Goal: Task Accomplishment & Management: Complete application form

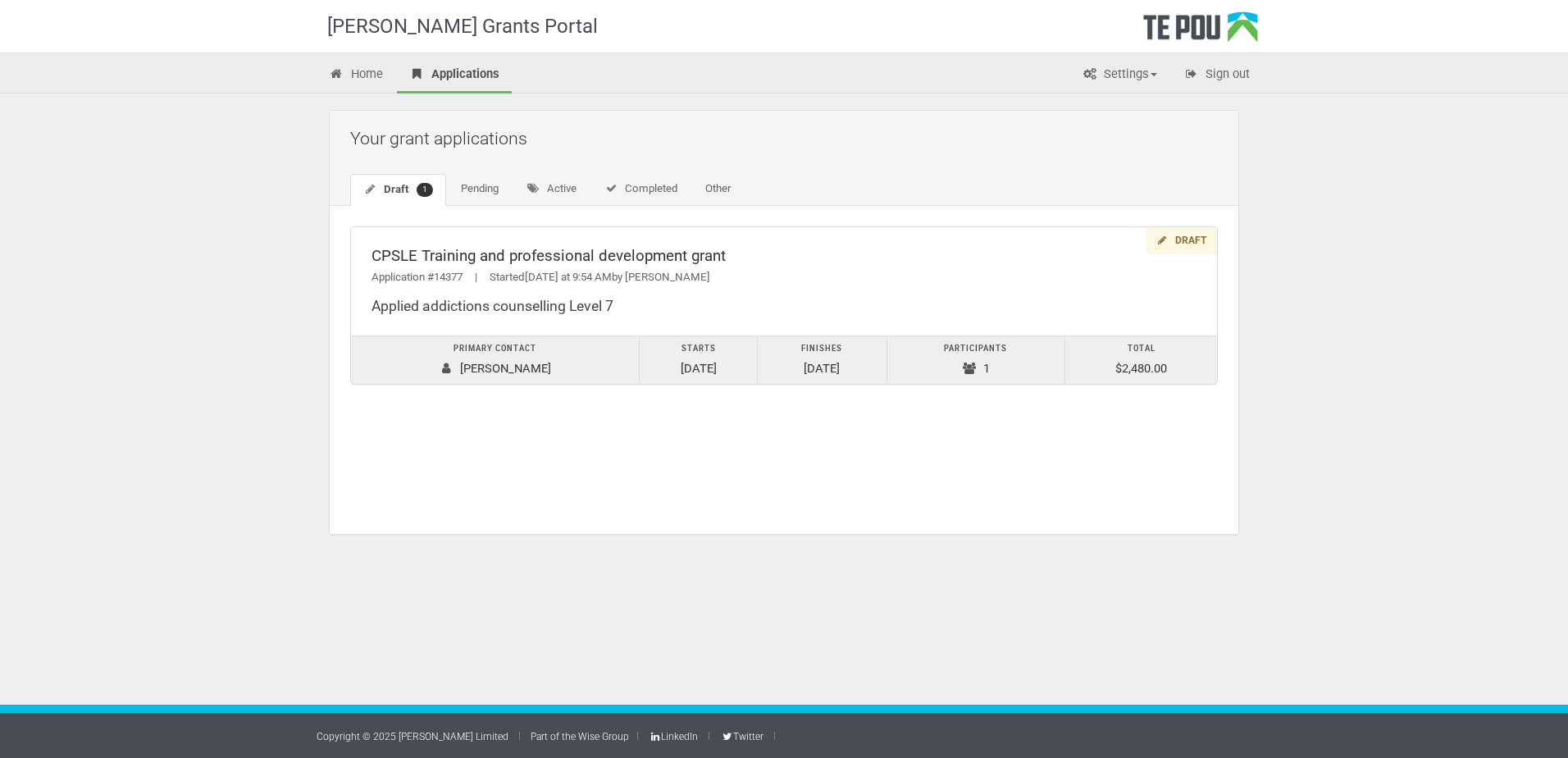
click at [1191, 219] on div "Draft CPSLE Training and professional development grant Application #14377 | St…" at bounding box center [784, 314] width 909 height 215
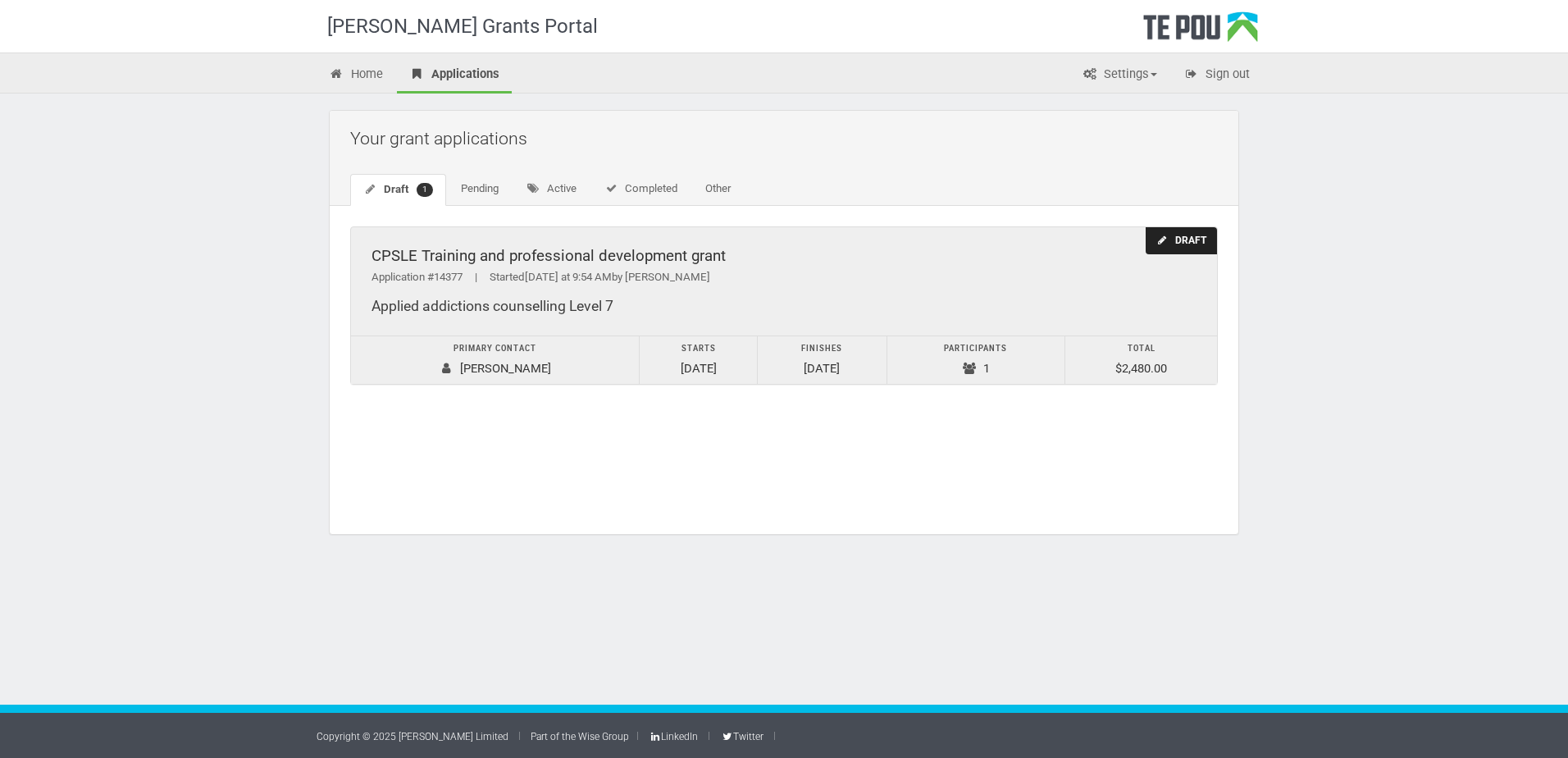
click at [1192, 246] on div "Draft" at bounding box center [1181, 240] width 71 height 27
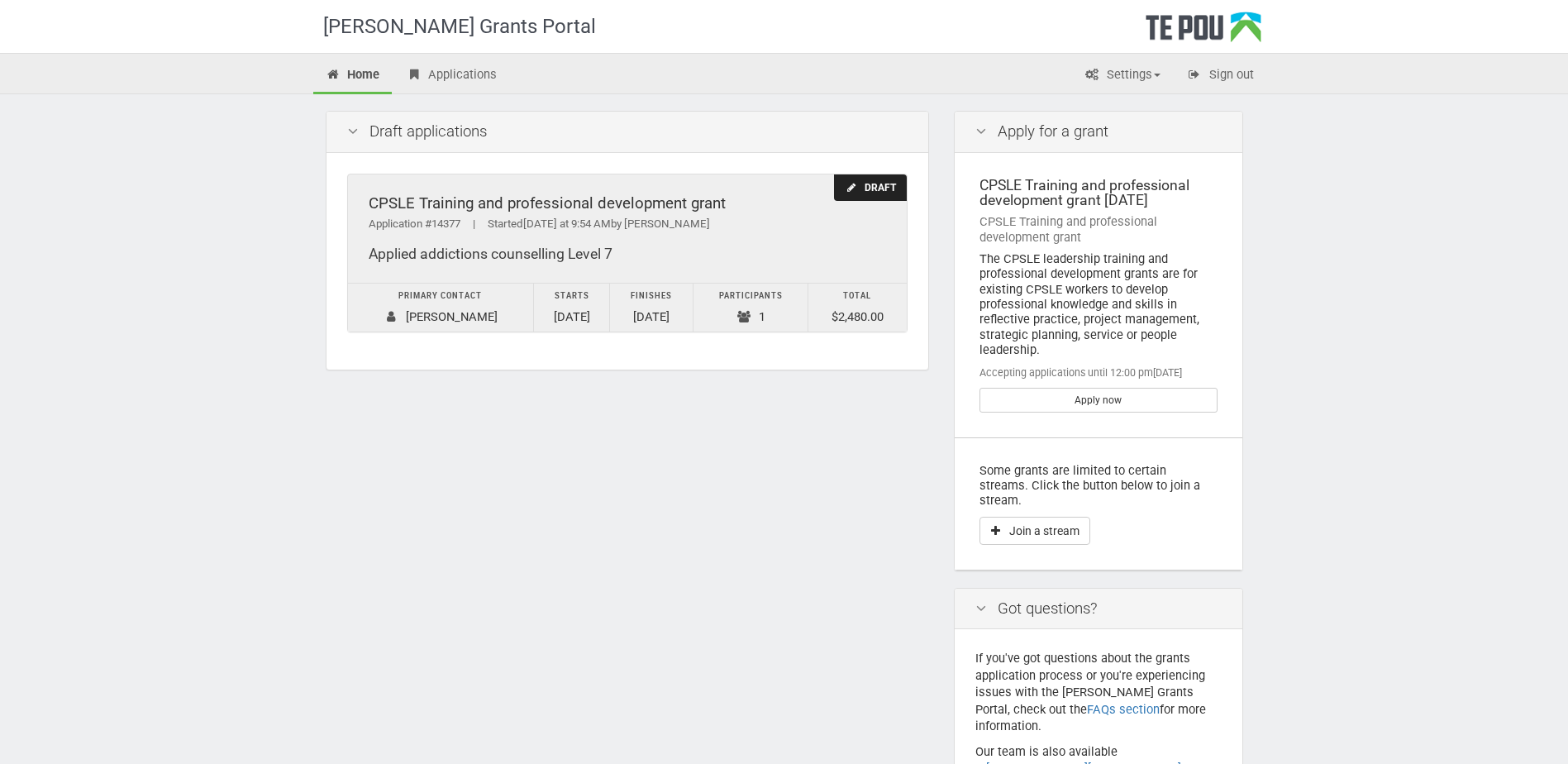
click at [873, 192] on div "Draft" at bounding box center [870, 188] width 72 height 28
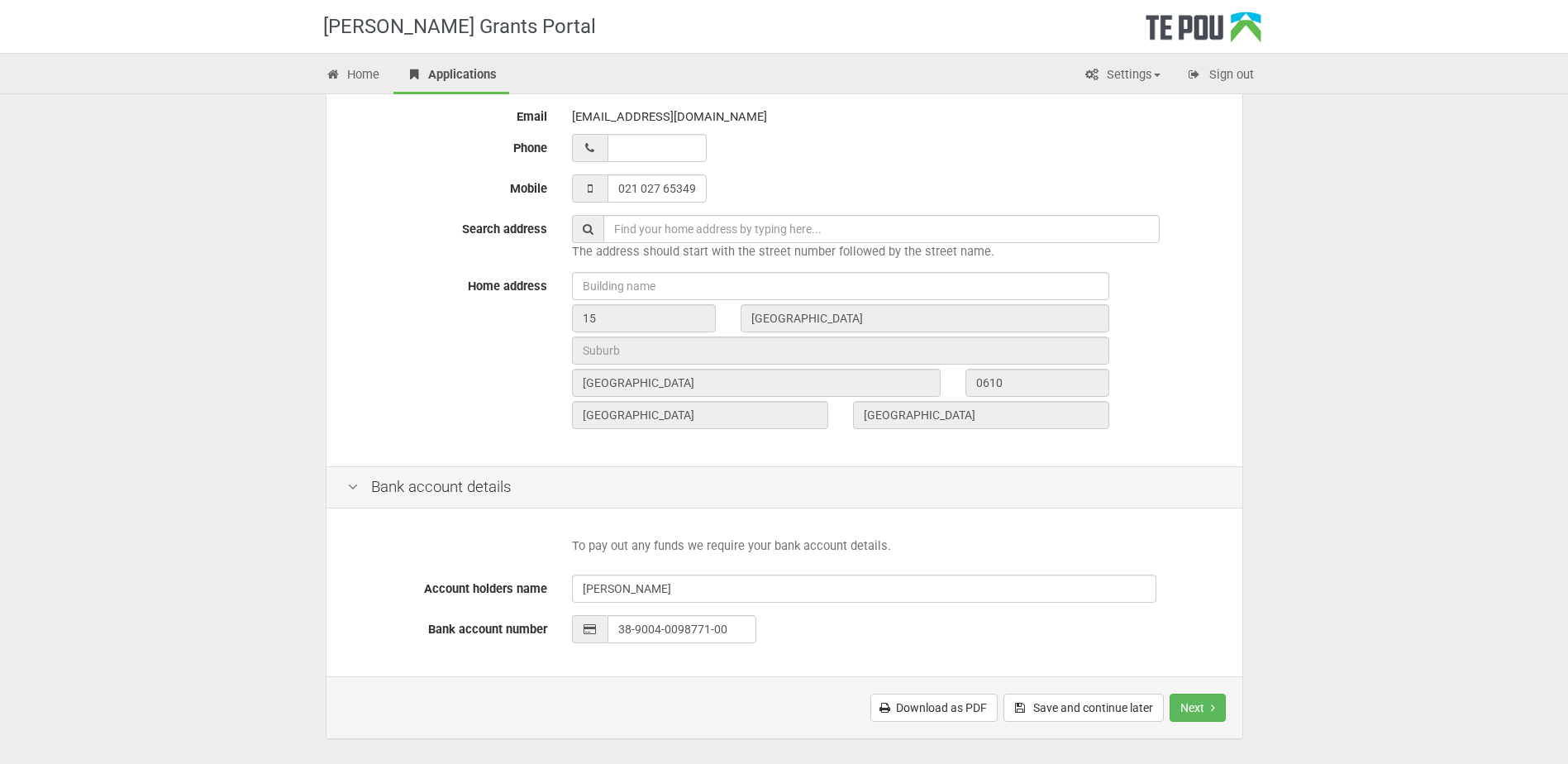
scroll to position [540, 0]
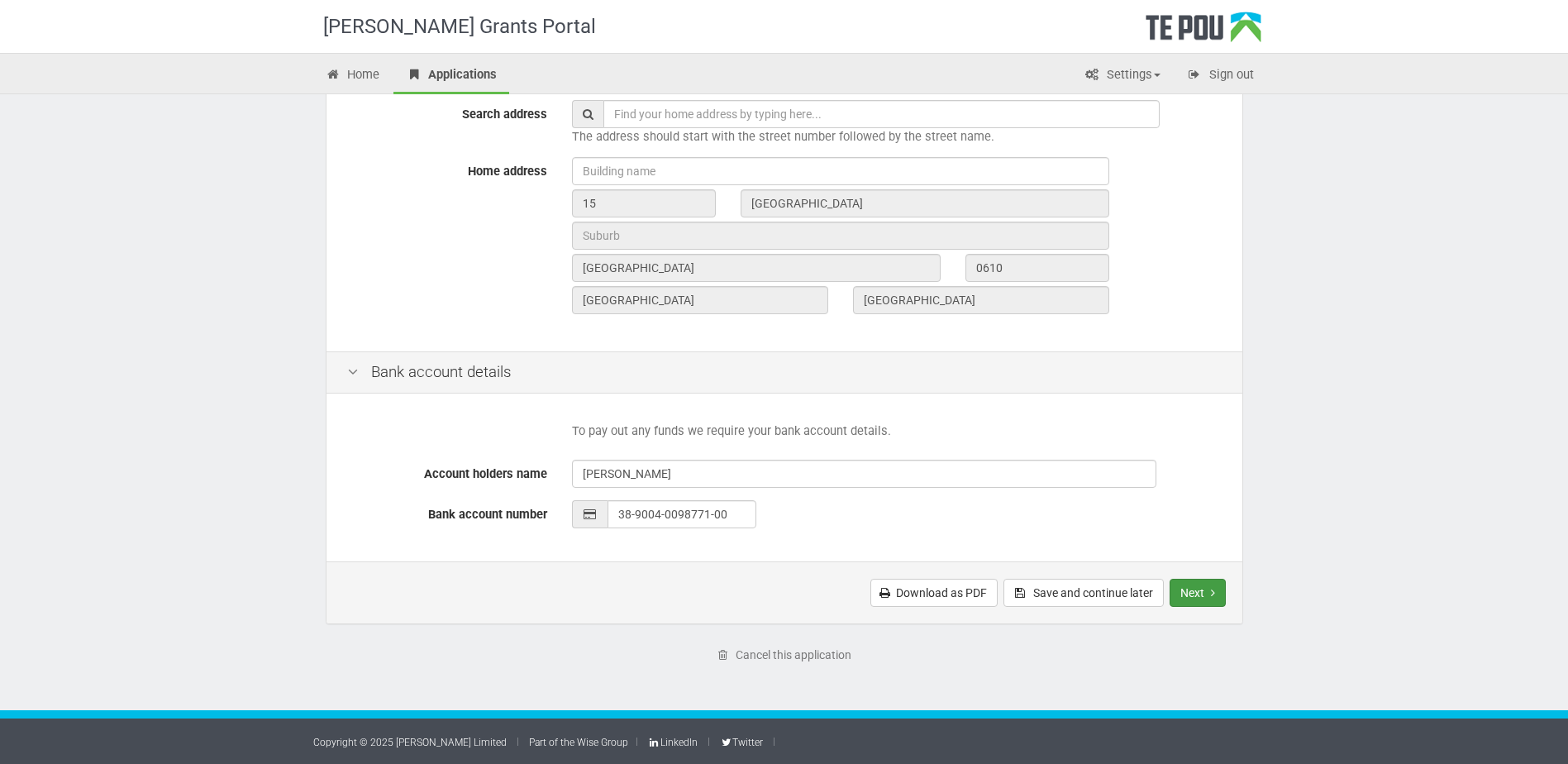
click at [1197, 589] on button "Next" at bounding box center [1197, 593] width 56 height 28
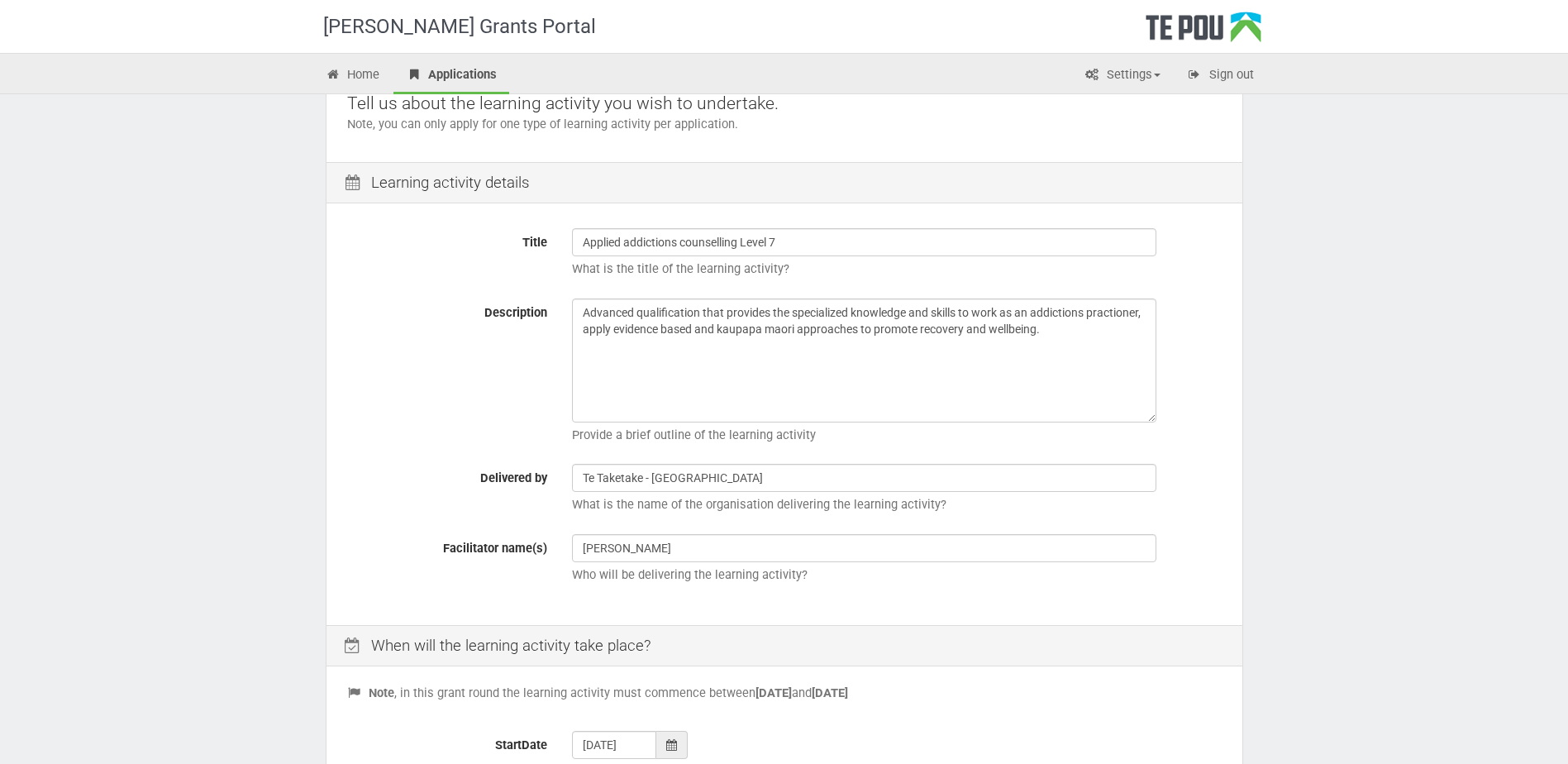
scroll to position [165, 0]
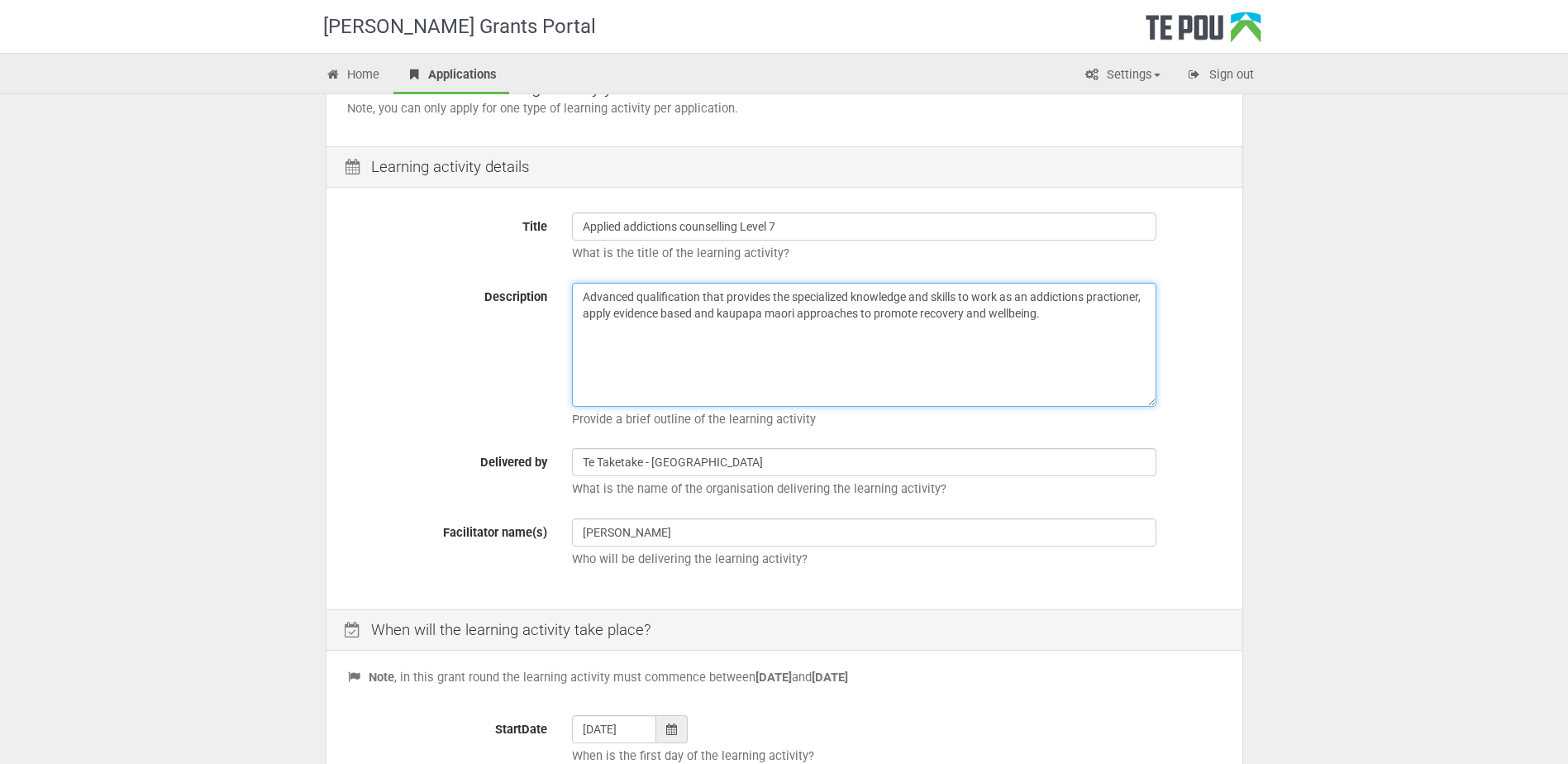
click at [1075, 318] on textarea "Advanced qualification that provides the specialized knowledge and skills to wo…" at bounding box center [864, 345] width 584 height 124
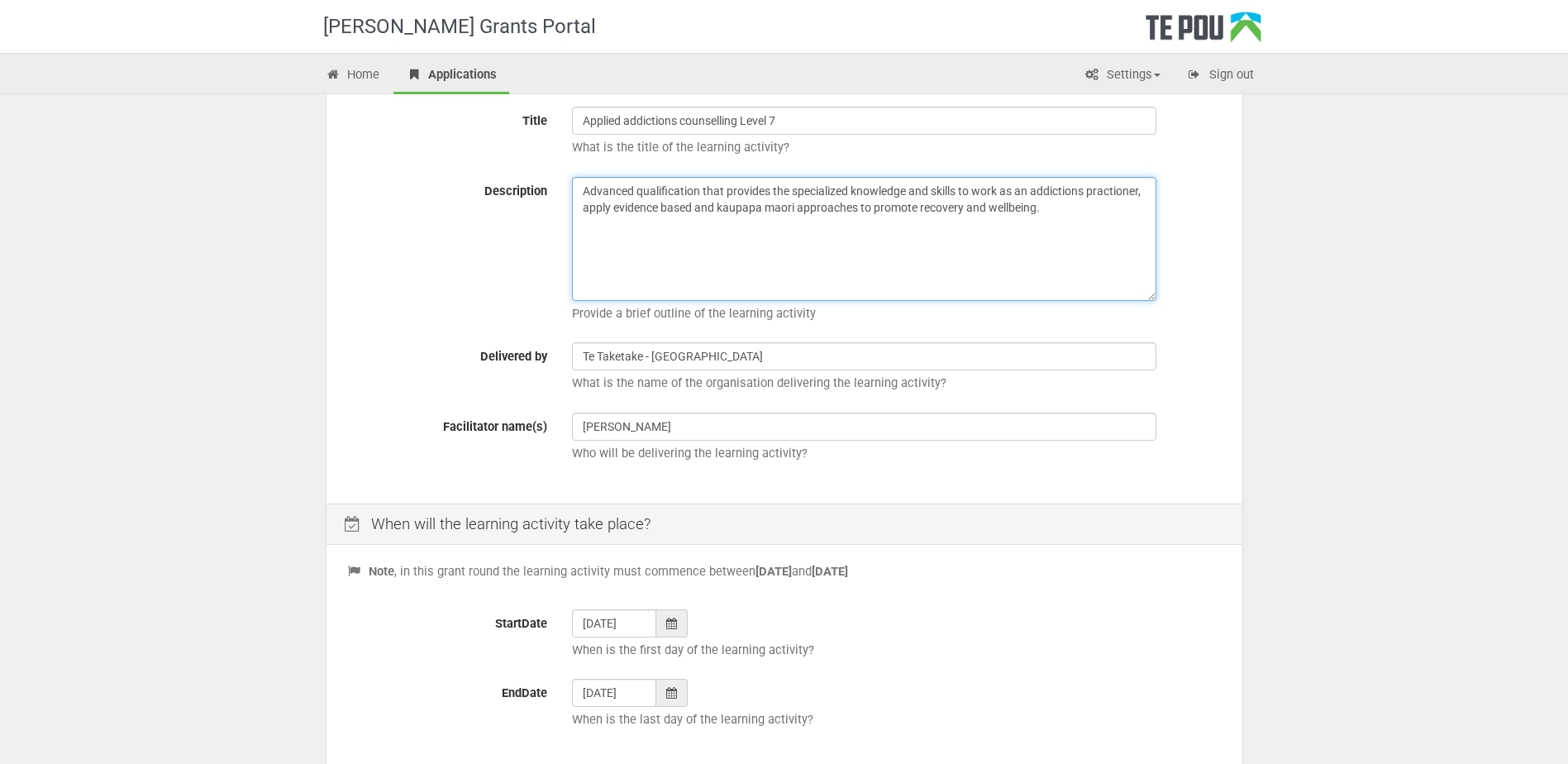
scroll to position [413, 0]
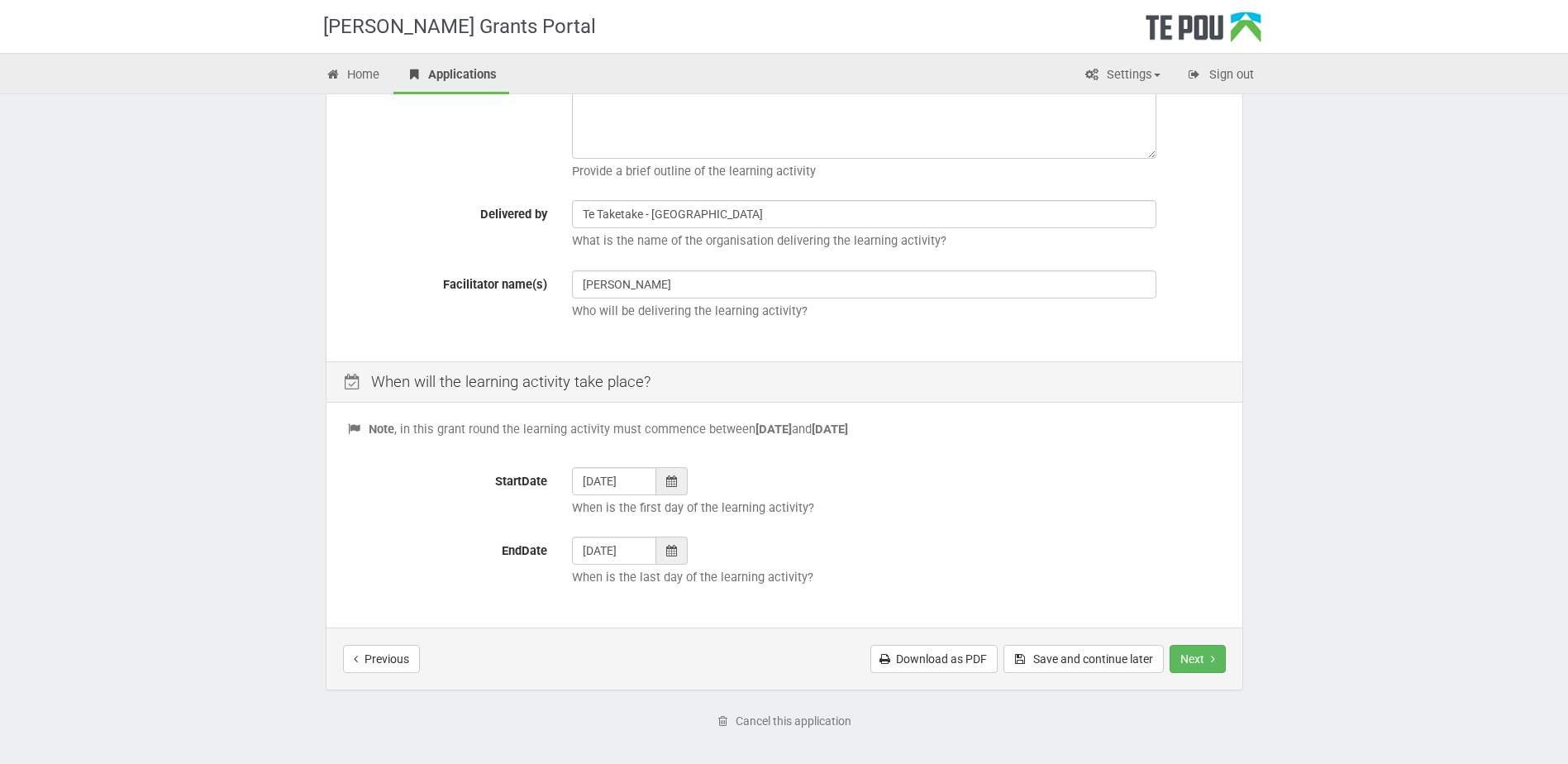
click at [1234, 653] on div "Previous Download as PDF Save and continue later Next Submit application" at bounding box center [784, 659] width 916 height 62
click at [1215, 664] on button "Next" at bounding box center [1197, 659] width 56 height 28
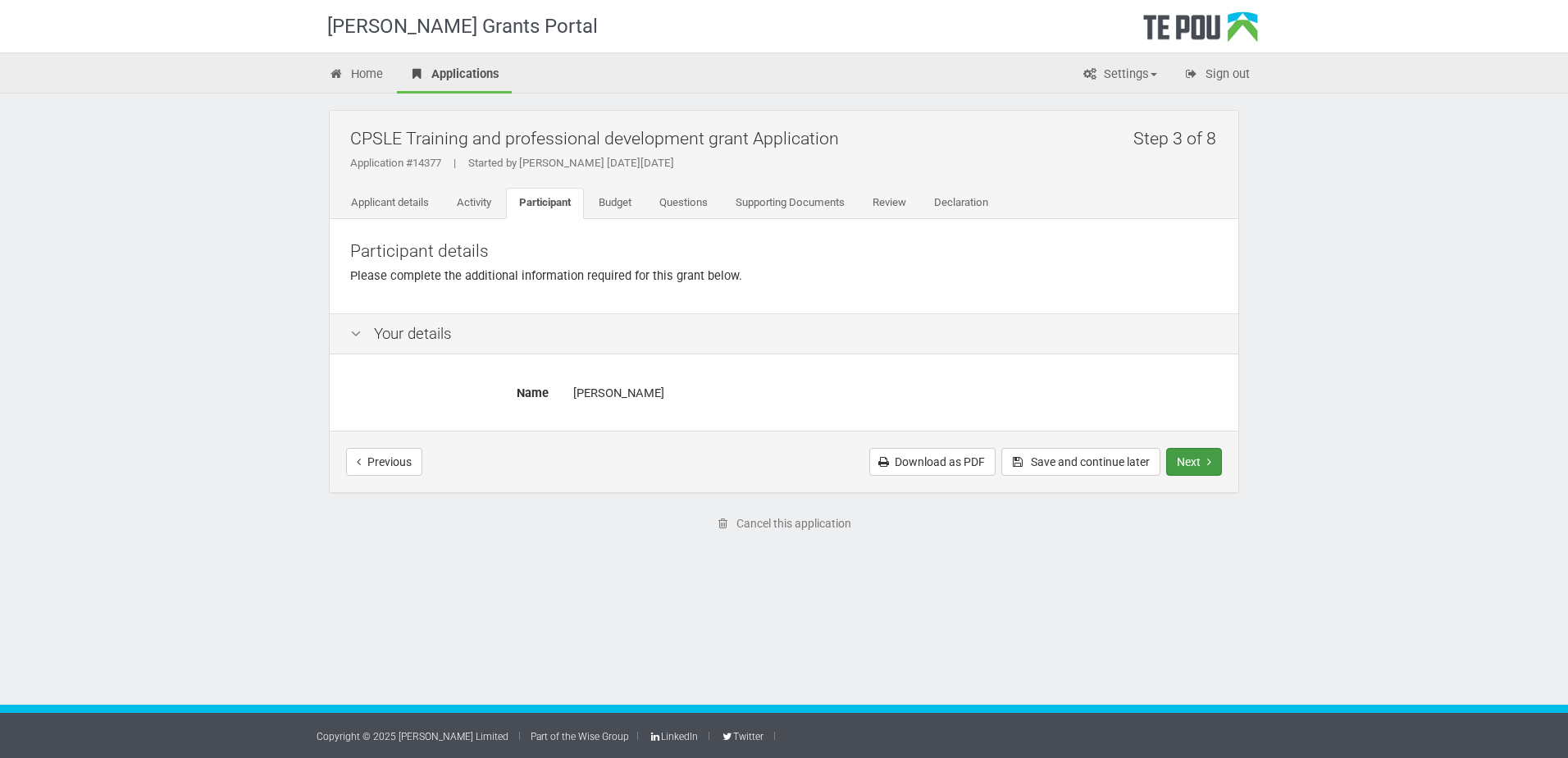
click at [1194, 459] on button "Next" at bounding box center [1194, 462] width 55 height 28
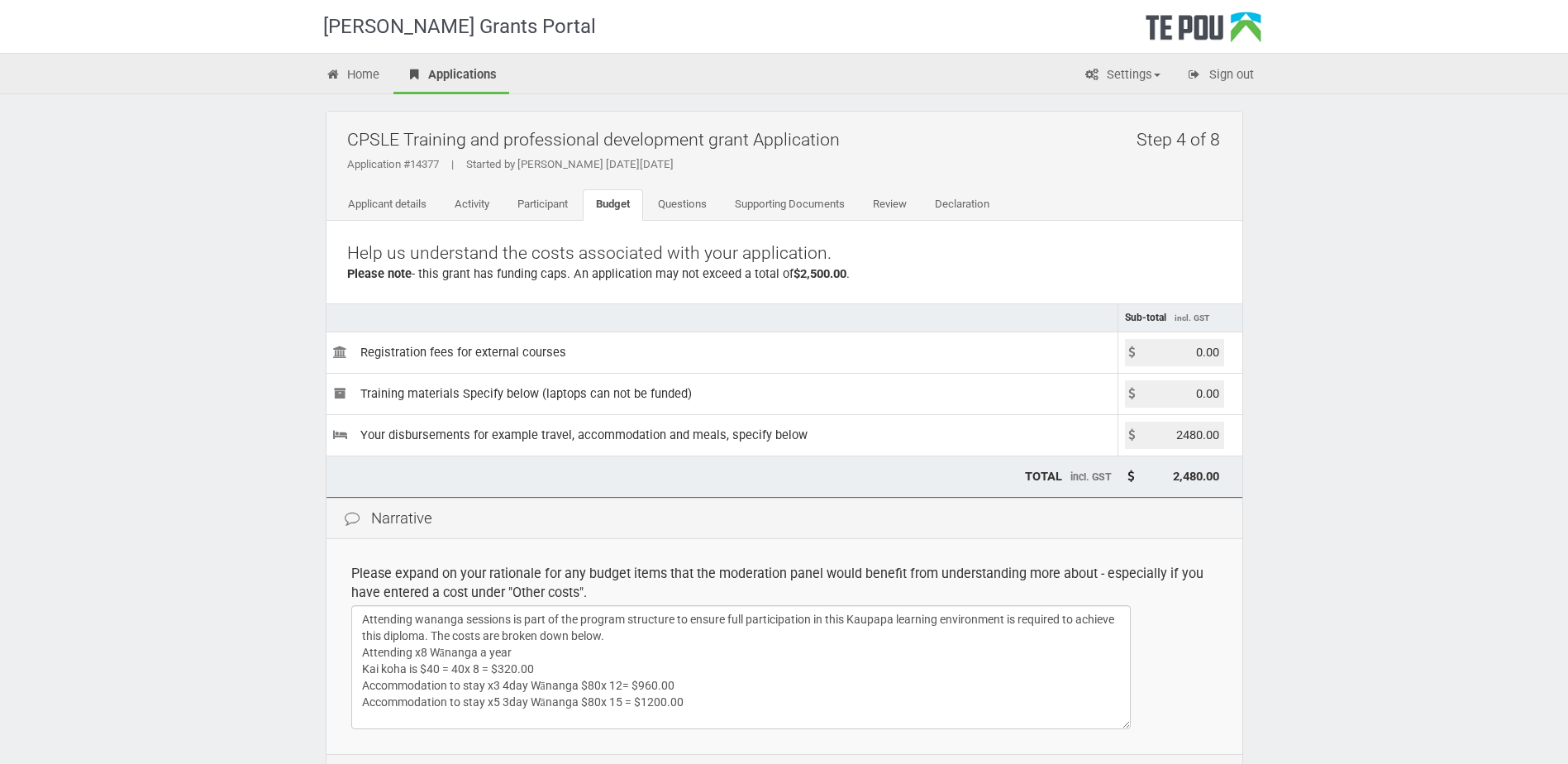
scroll to position [193, 0]
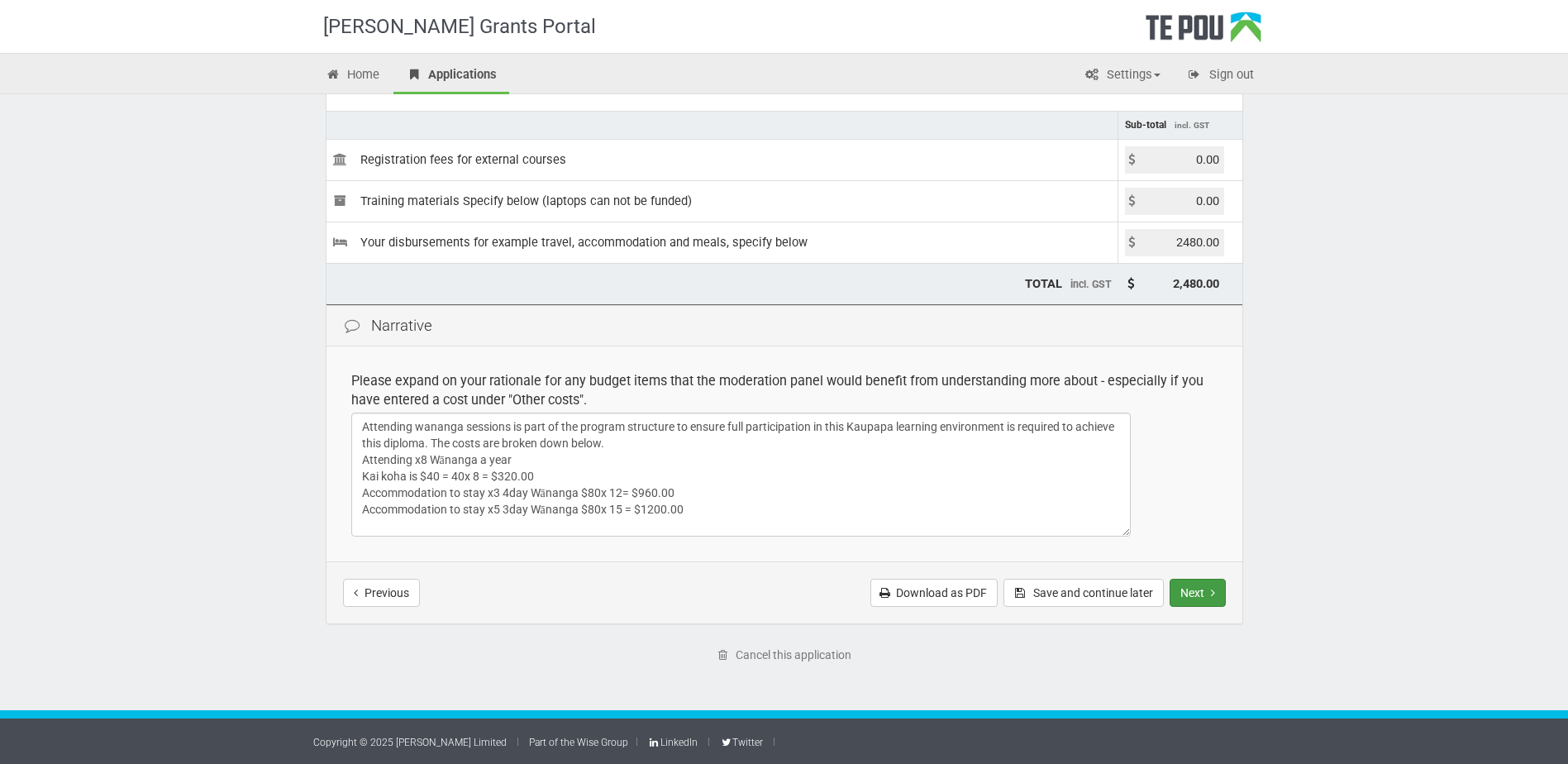
click at [1211, 598] on icon "Next step" at bounding box center [1213, 593] width 4 height 12
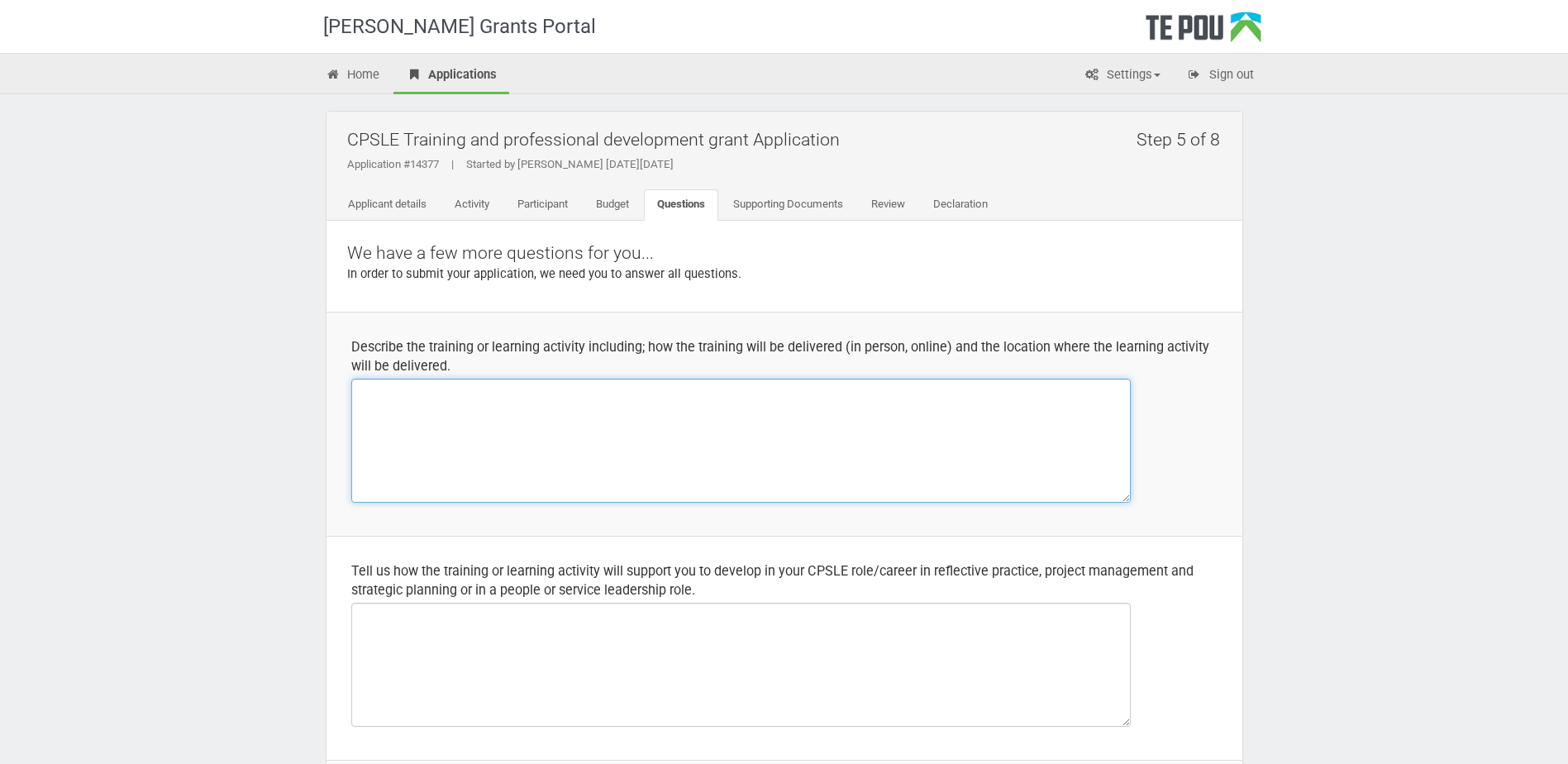
click at [527, 438] on textarea at bounding box center [741, 440] width 780 height 124
